Goal: Find specific page/section: Find specific page/section

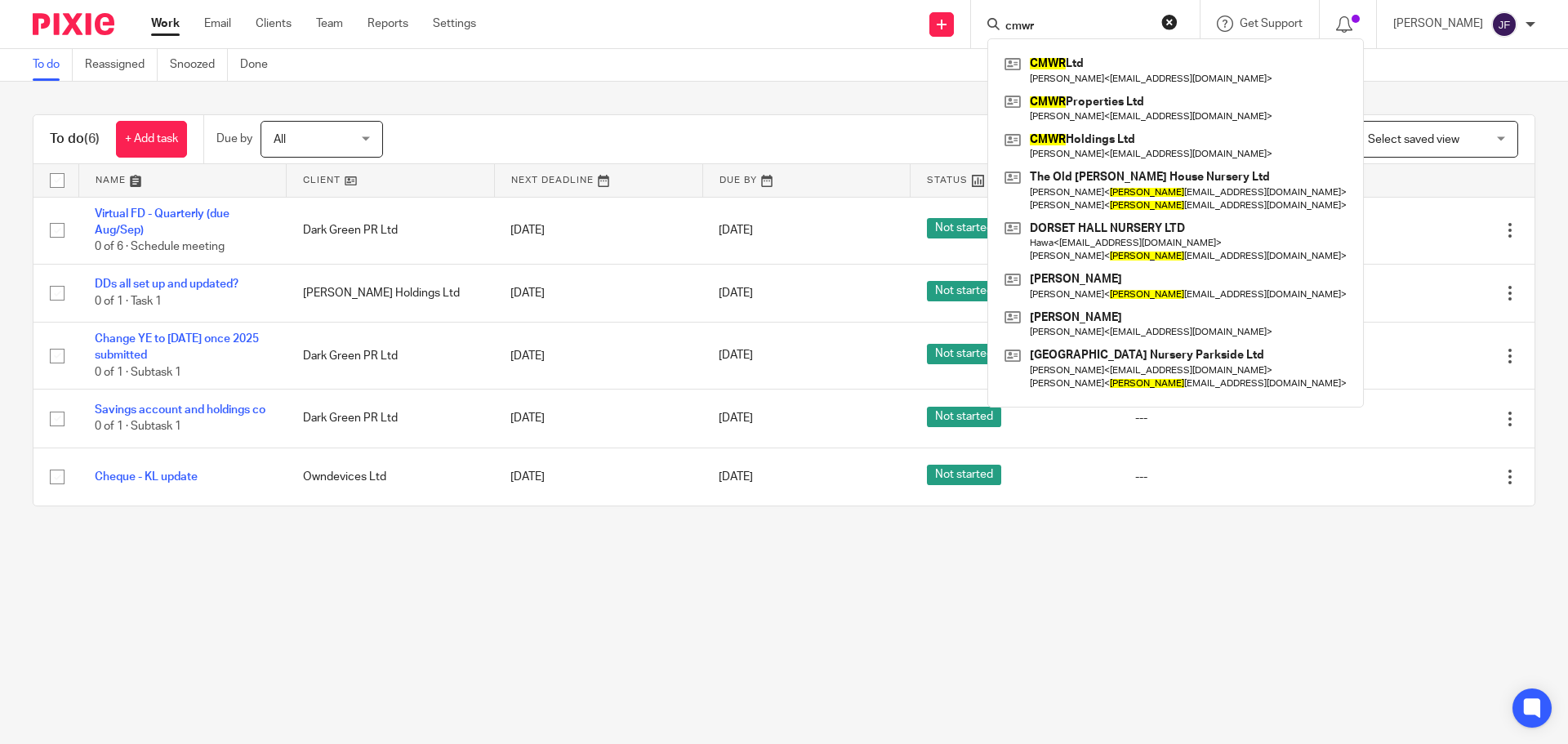
click at [1081, 20] on input "cmwr" at bounding box center [1077, 27] width 147 height 15
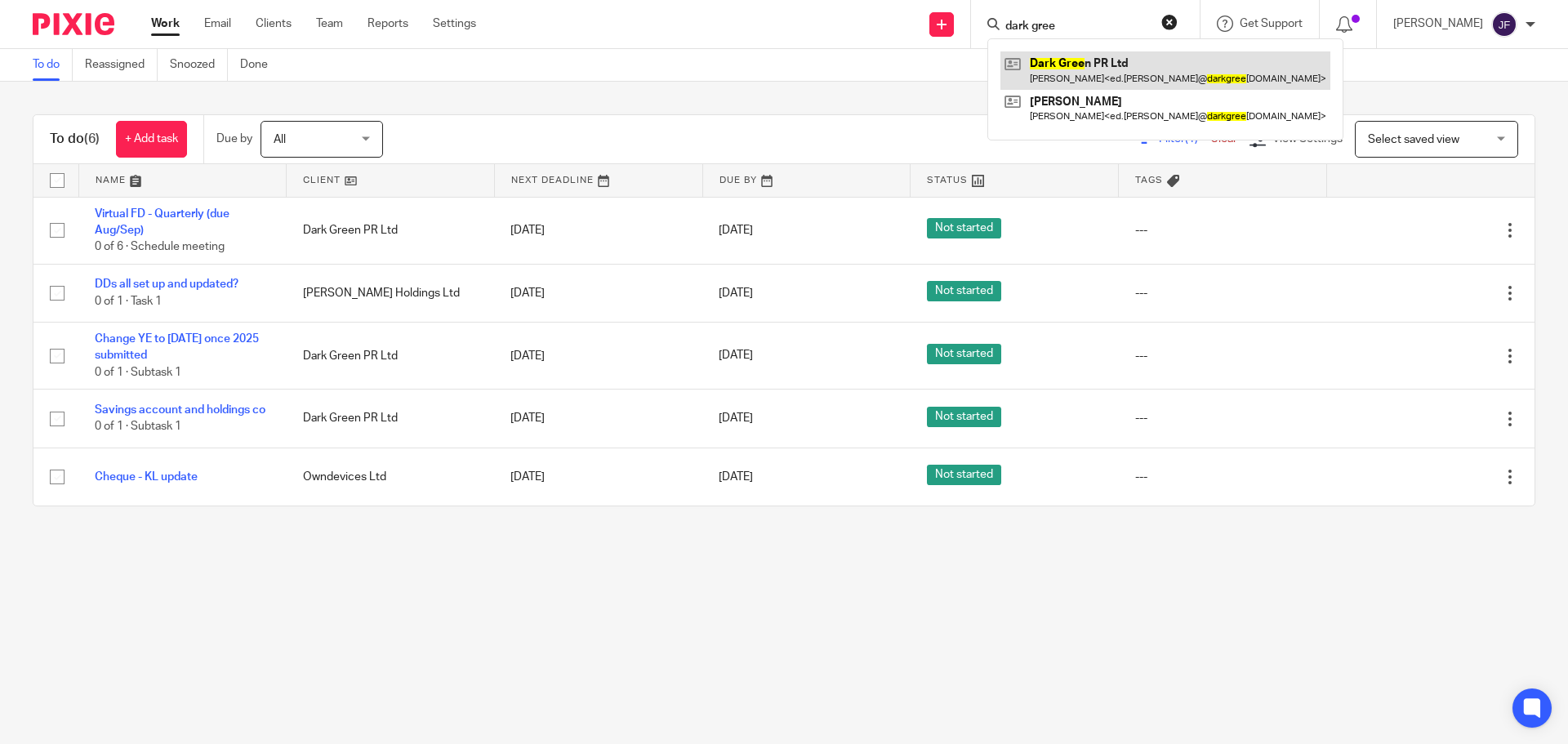
type input "dark gree"
click at [1096, 59] on link at bounding box center [1165, 70] width 330 height 37
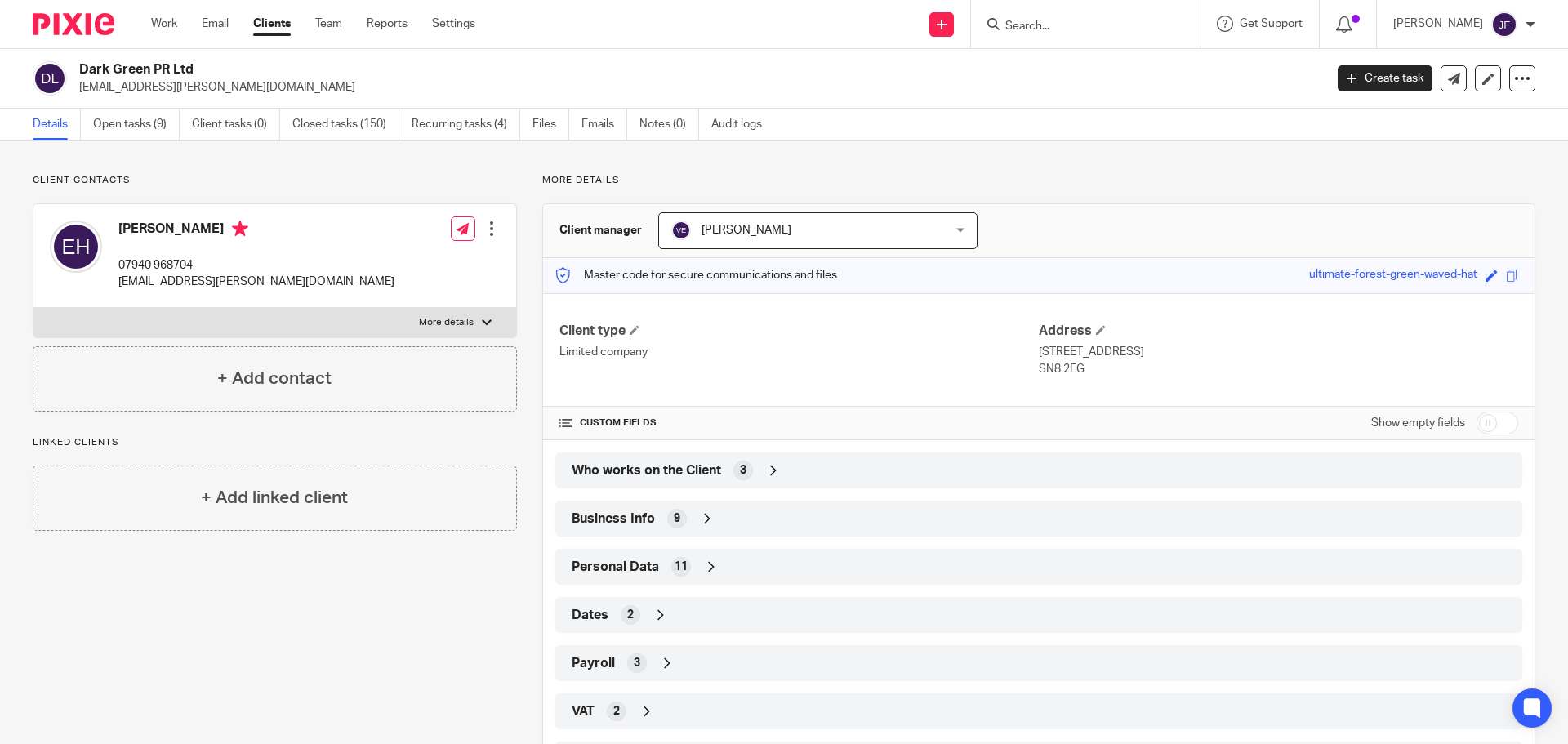
click at [83, 11] on div at bounding box center [67, 24] width 135 height 48
click at [65, 16] on img at bounding box center [73, 24] width 82 height 22
